Goal: Information Seeking & Learning: Learn about a topic

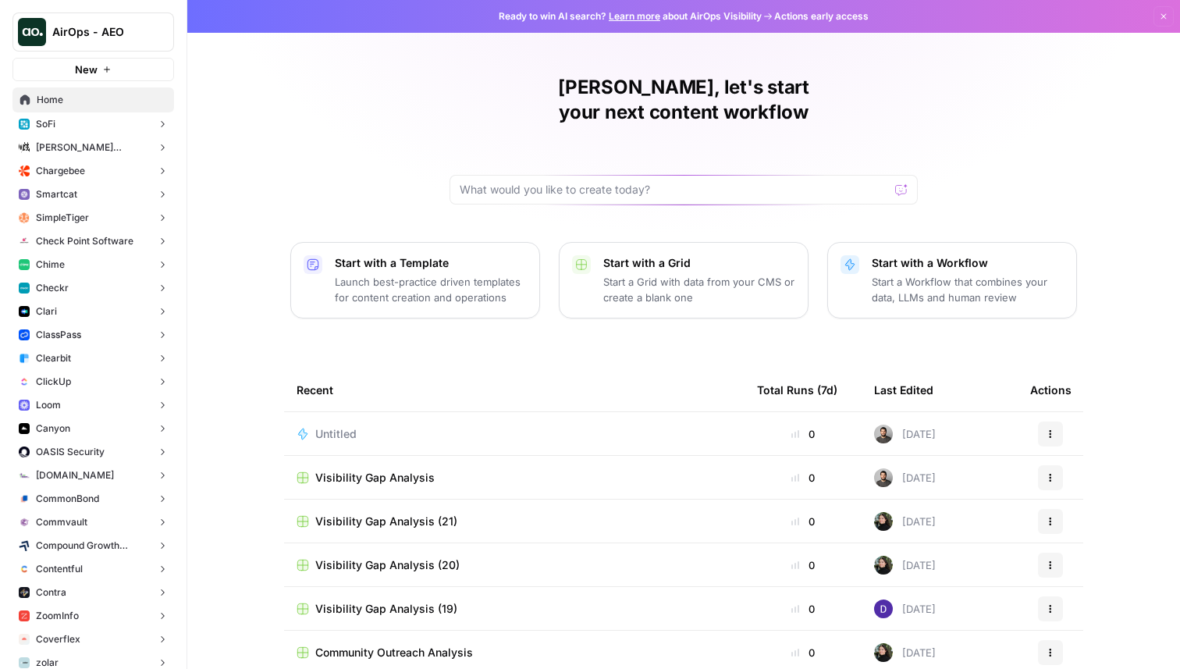
click at [83, 124] on button "SoFi" at bounding box center [93, 123] width 162 height 23
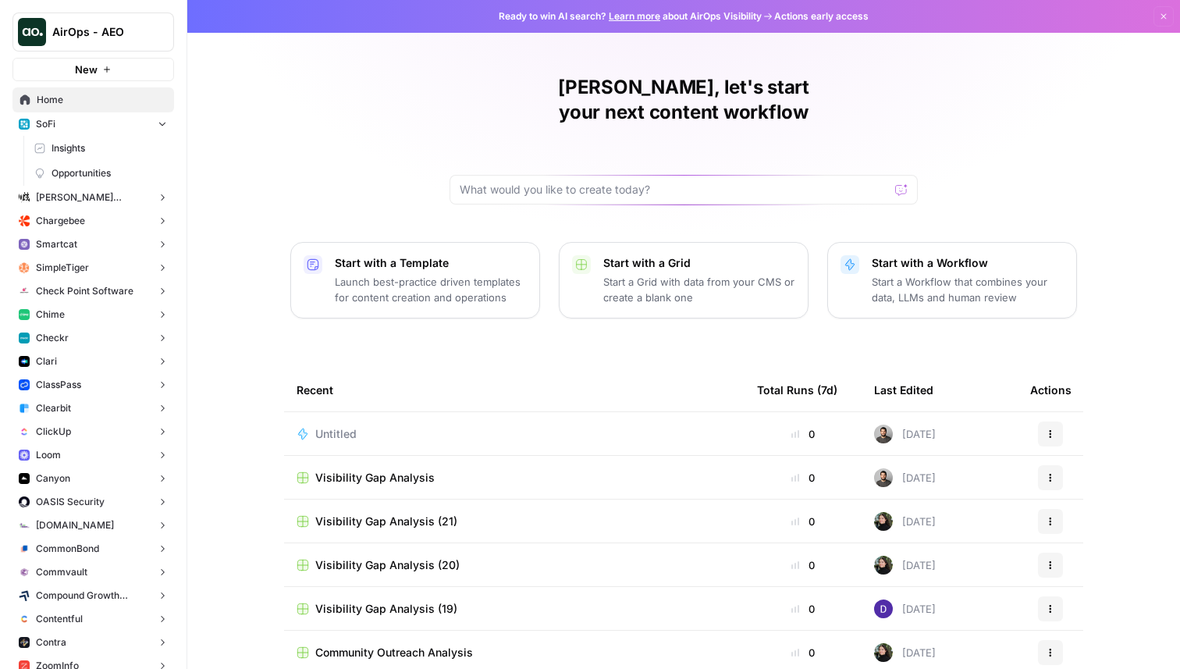
click at [80, 155] on span "Insights" at bounding box center [109, 148] width 115 height 14
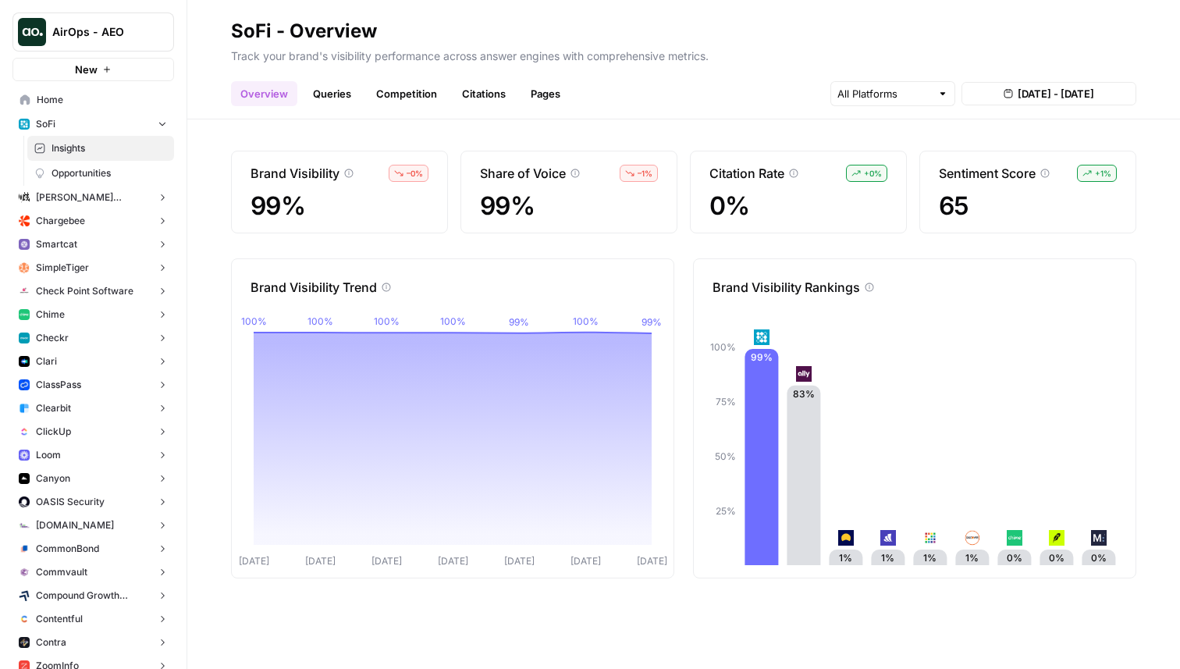
click at [333, 90] on link "Queries" at bounding box center [332, 93] width 57 height 25
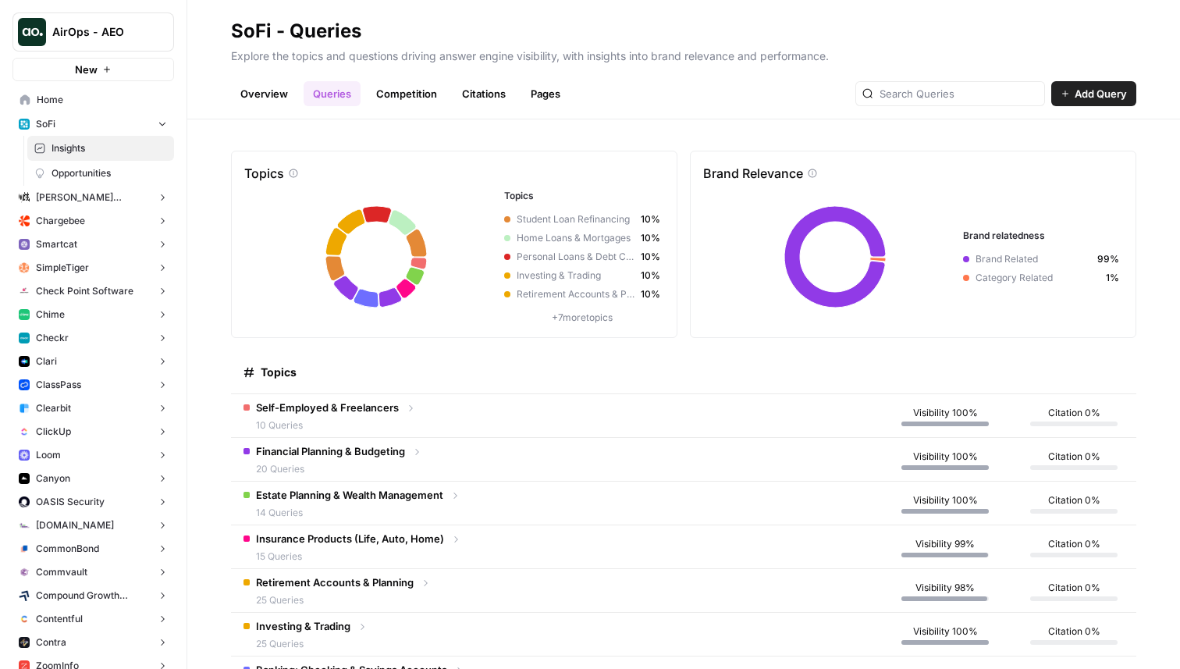
click at [400, 100] on link "Competition" at bounding box center [407, 93] width 80 height 25
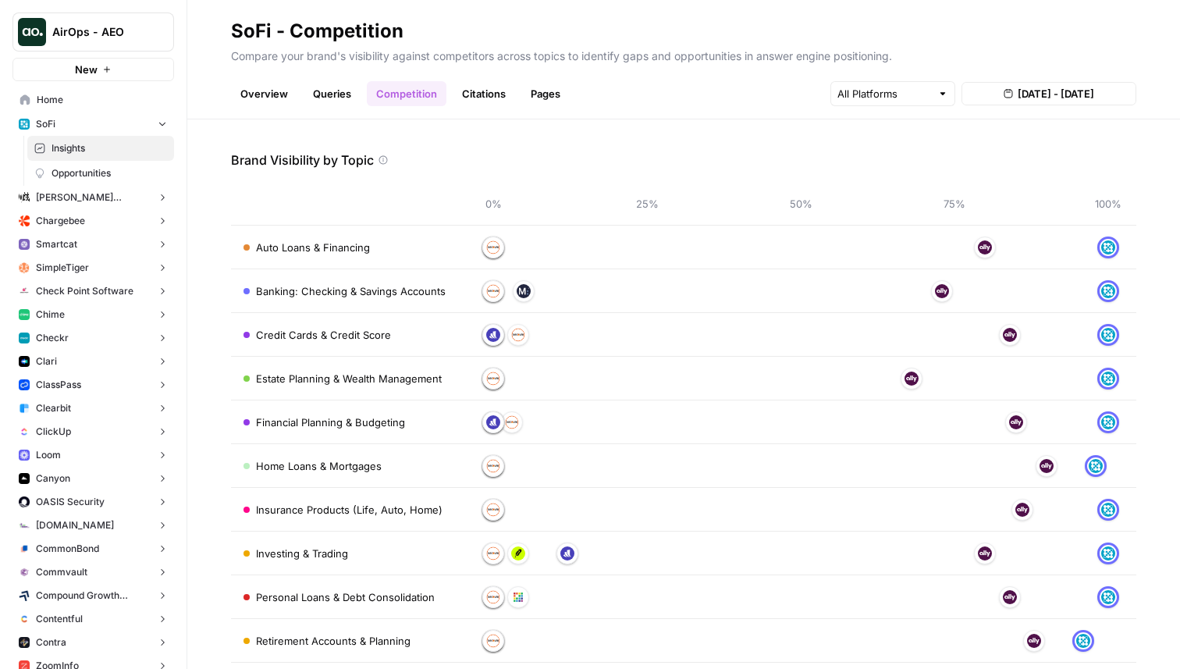
click at [499, 98] on link "Citations" at bounding box center [484, 93] width 62 height 25
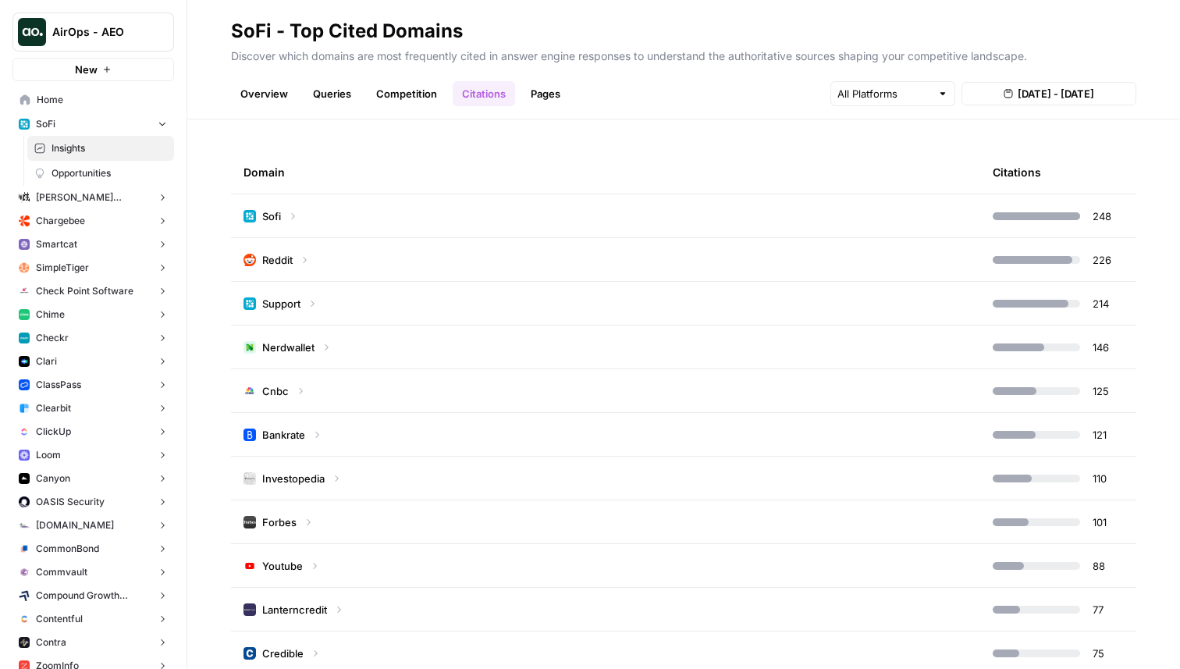
click at [536, 86] on link "Pages" at bounding box center [545, 93] width 48 height 25
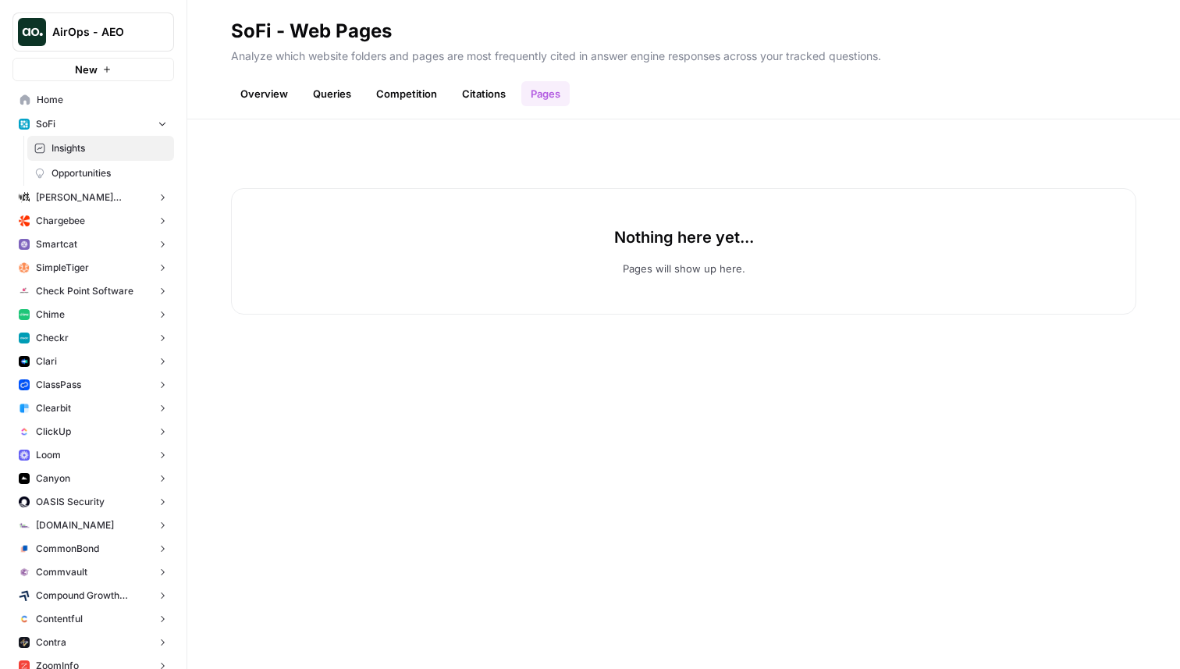
click at [483, 91] on link "Citations" at bounding box center [484, 93] width 62 height 25
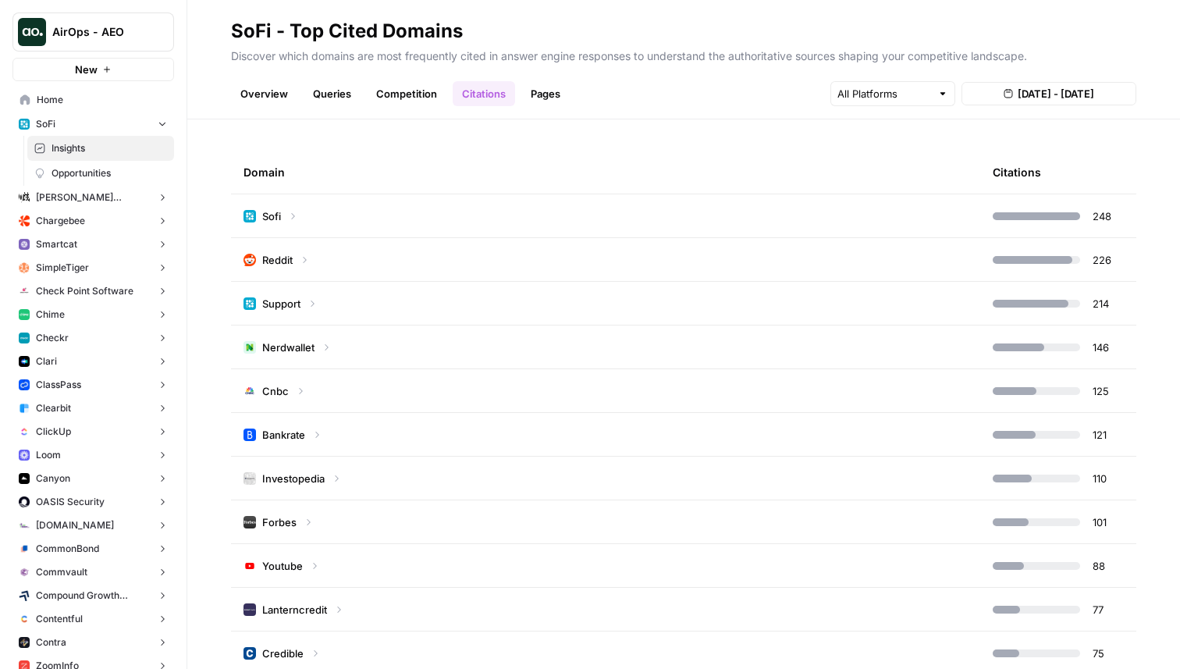
click at [410, 95] on link "Competition" at bounding box center [407, 93] width 80 height 25
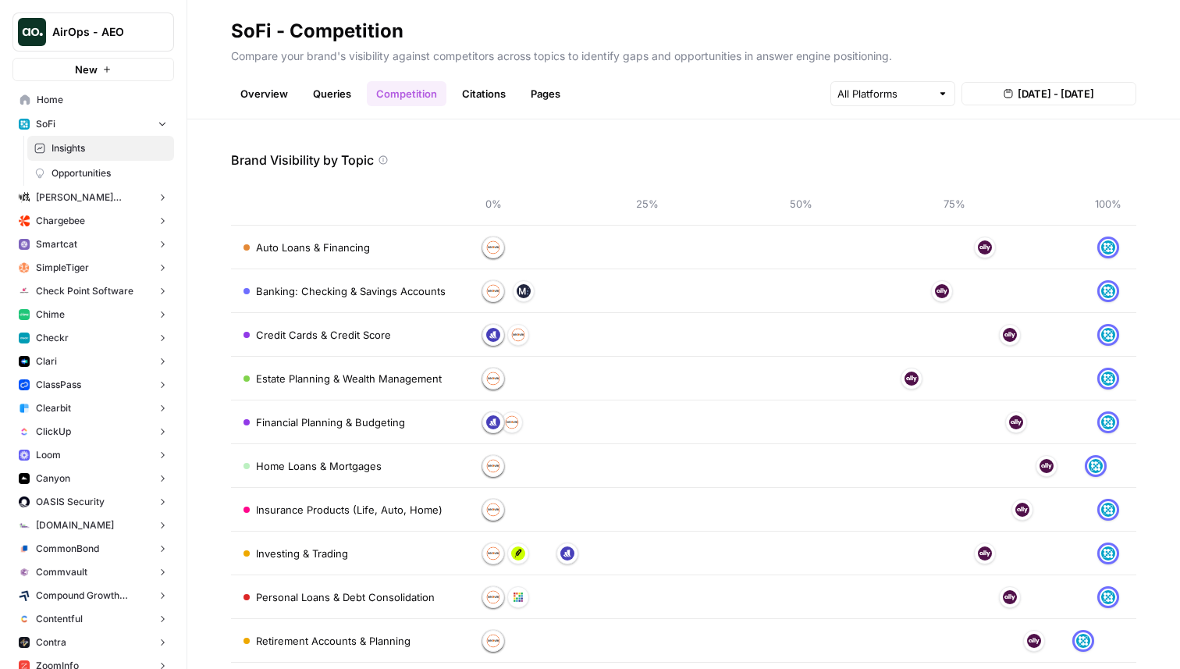
click at [328, 97] on link "Queries" at bounding box center [332, 93] width 57 height 25
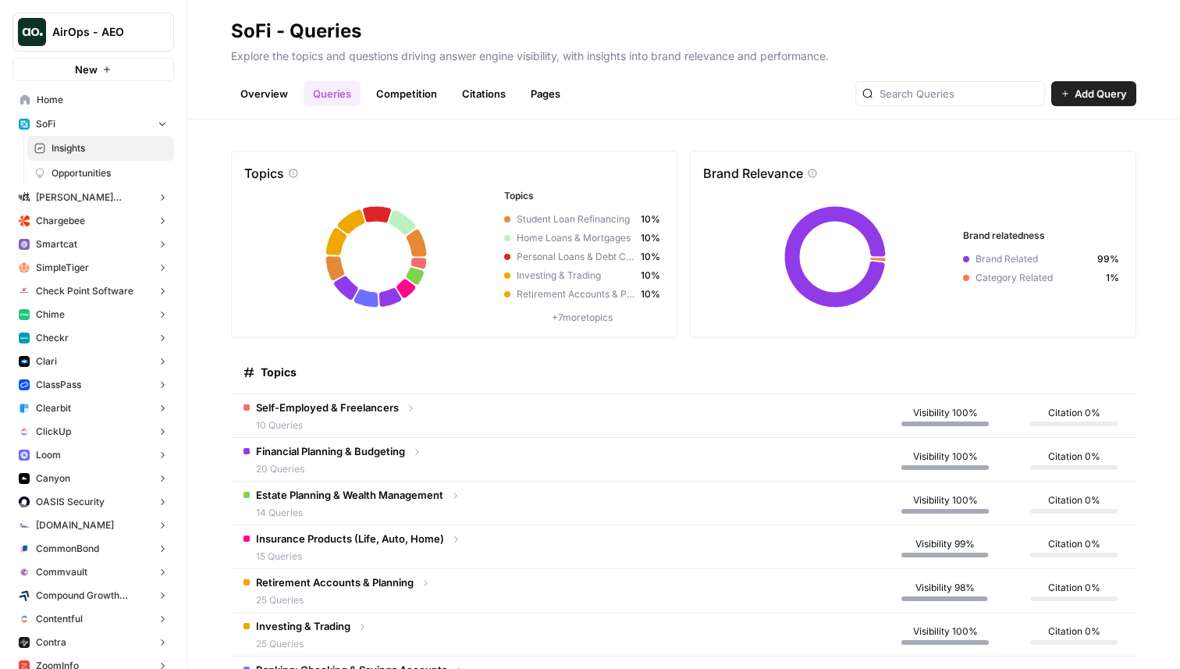
click at [330, 406] on span "Self-Employed & Freelancers" at bounding box center [327, 408] width 143 height 16
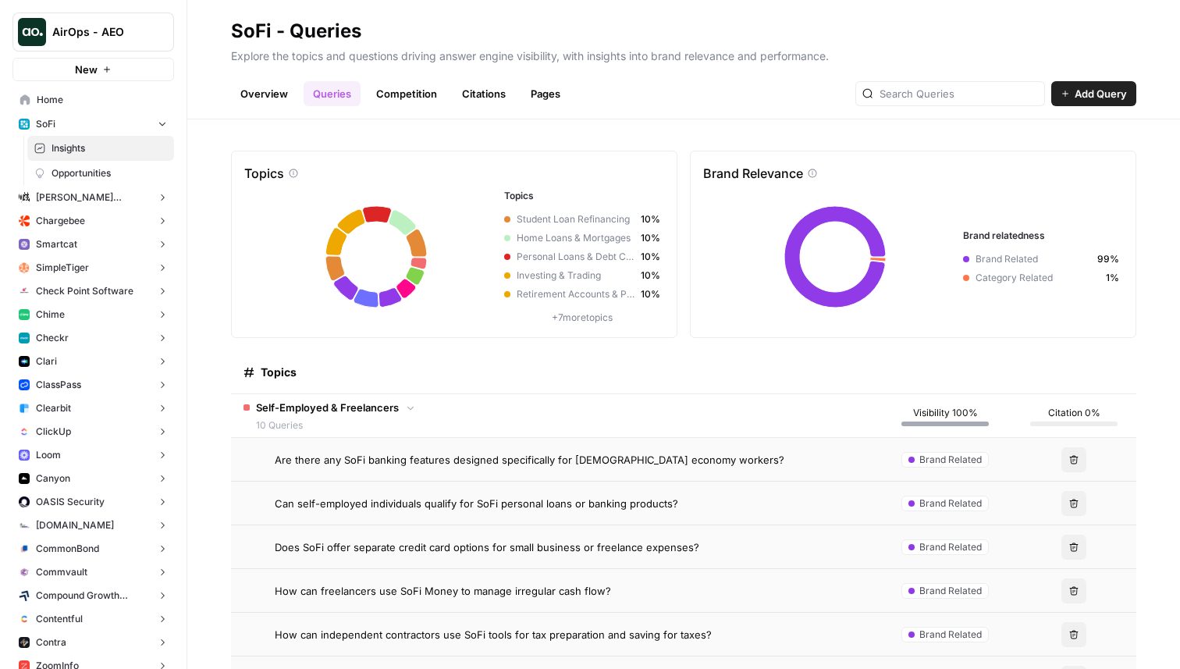
click at [350, 465] on span "Are there any SoFi banking features designed specifically for [DEMOGRAPHIC_DATA…" at bounding box center [530, 460] width 510 height 16
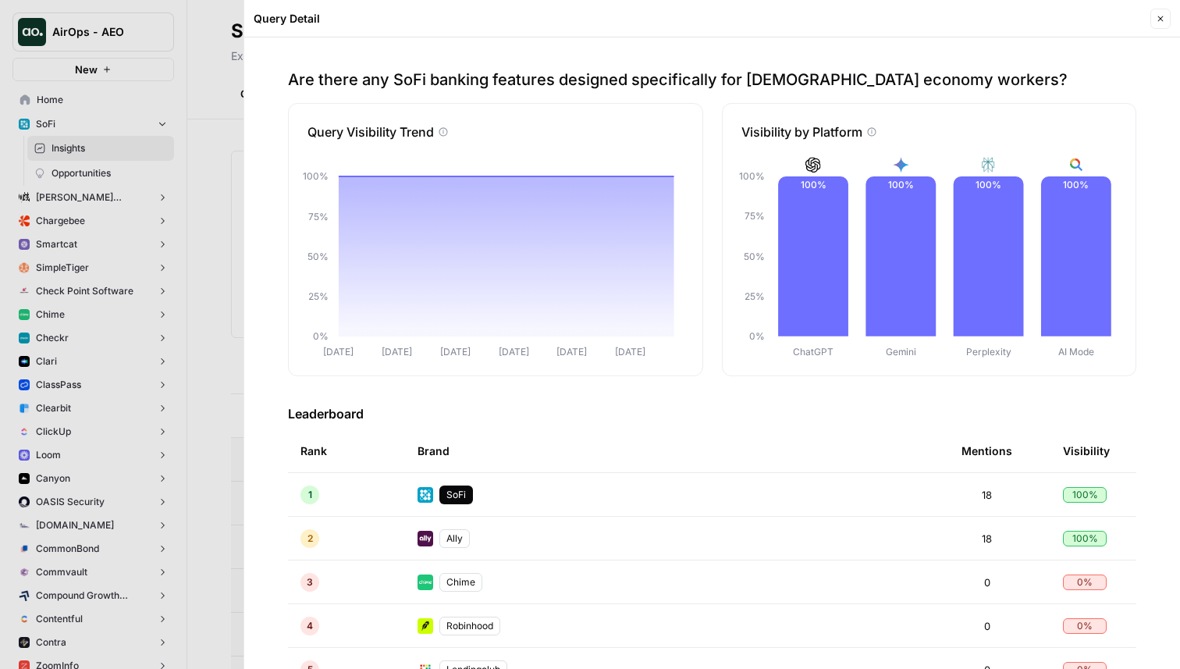
click at [1157, 20] on icon "button" at bounding box center [1160, 18] width 9 height 9
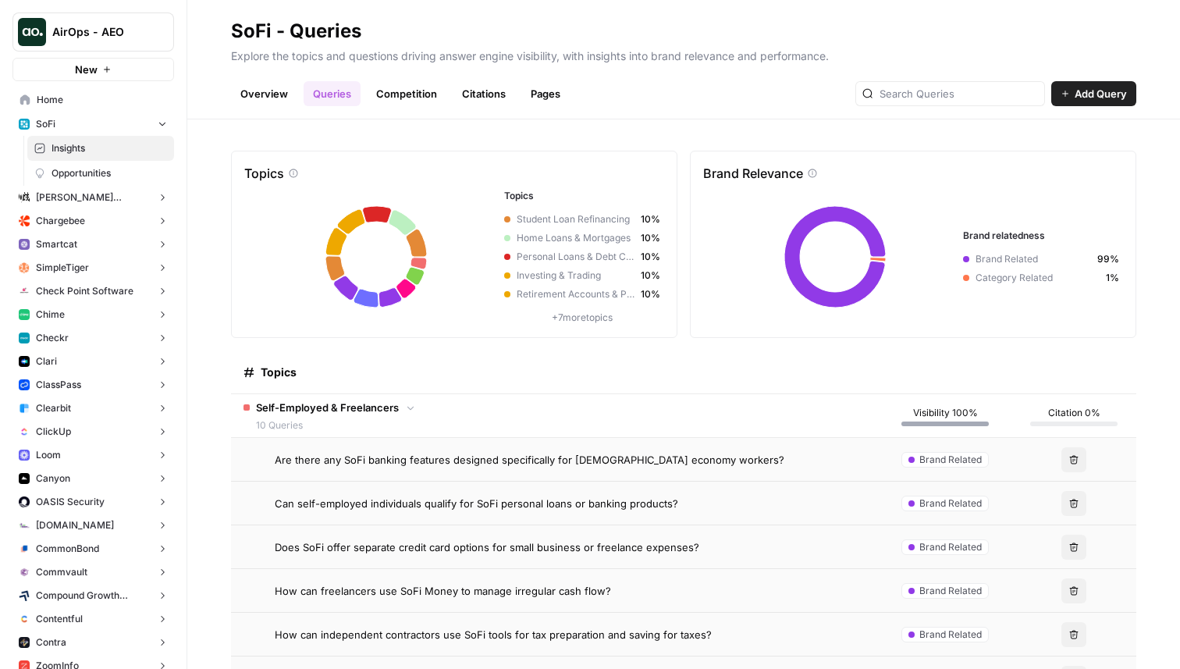
click at [83, 171] on span "Opportunities" at bounding box center [109, 173] width 115 height 14
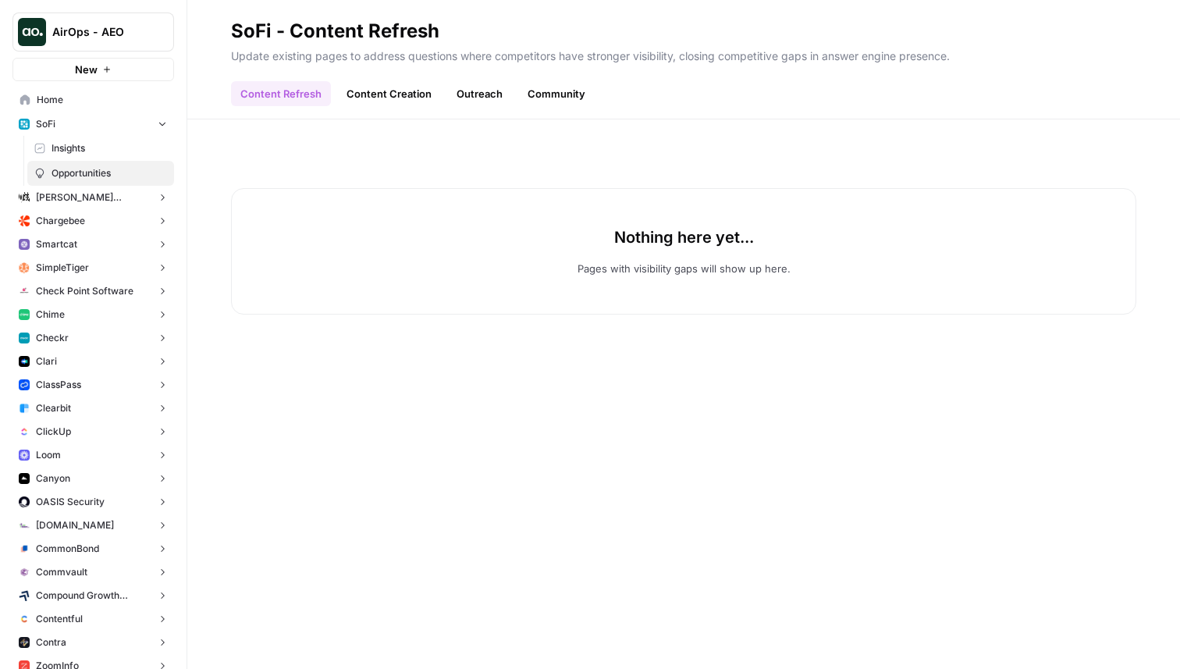
click at [402, 83] on link "Content Creation" at bounding box center [389, 93] width 104 height 25
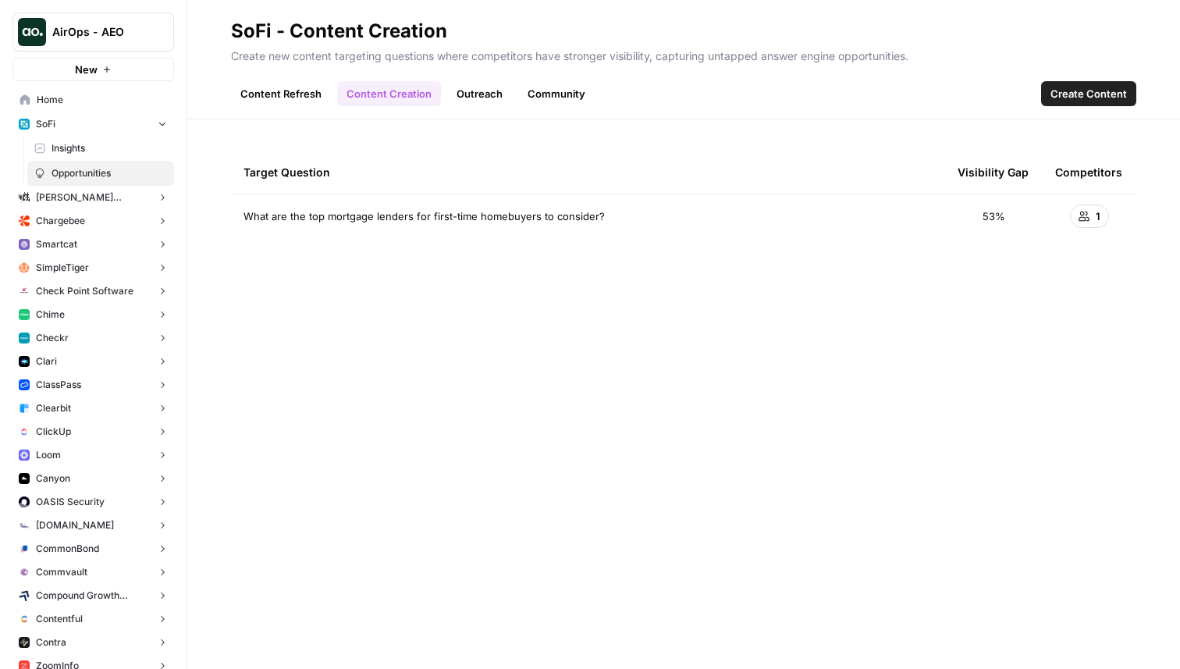
click at [499, 95] on link "Outreach" at bounding box center [479, 93] width 65 height 25
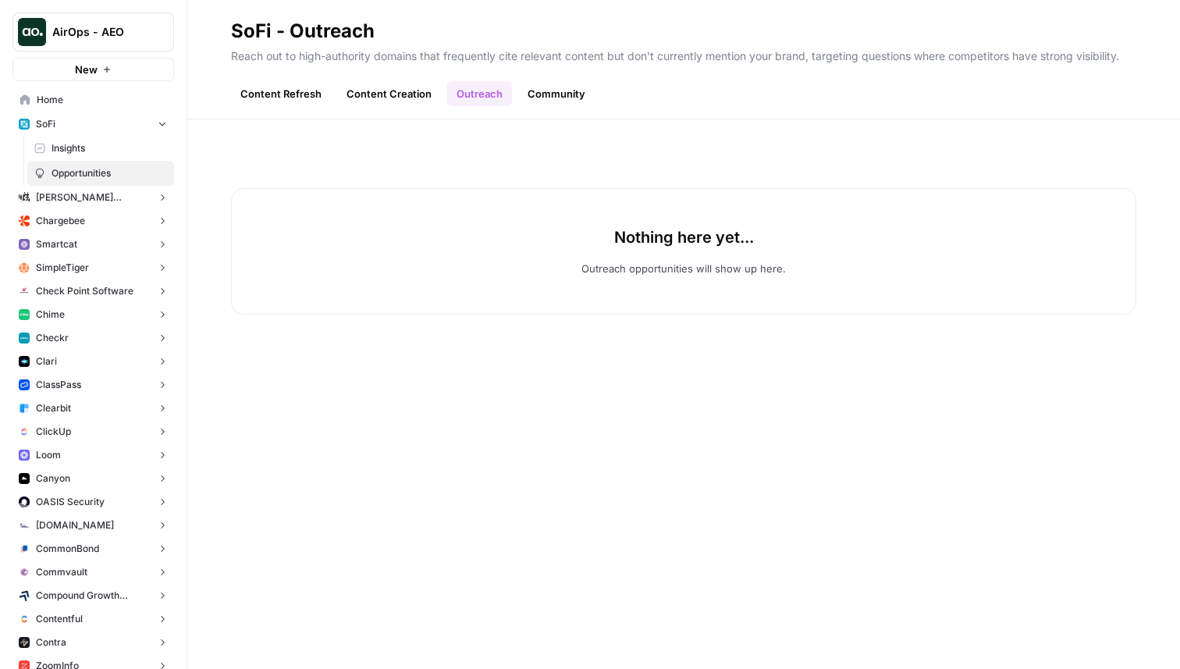
click at [571, 94] on link "Community" at bounding box center [556, 93] width 76 height 25
